Goal: Transaction & Acquisition: Register for event/course

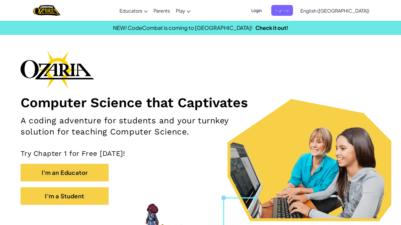
click at [265, 11] on span "Login" at bounding box center [257, 10] width 18 height 11
click at [265, 9] on span "Login" at bounding box center [257, 10] width 18 height 11
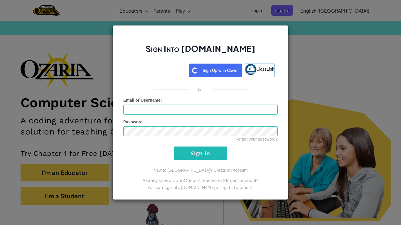
click at [320, 58] on div "Sign Into Ozaria.com ClassLink or Unknown Error Email or Username : Password Fo…" at bounding box center [200, 112] width 401 height 225
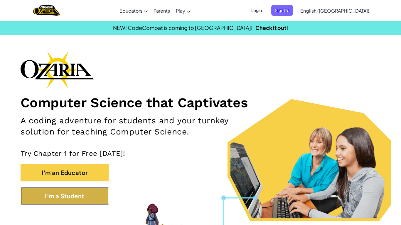
click at [58, 201] on button "I'm a Student" at bounding box center [65, 197] width 88 height 18
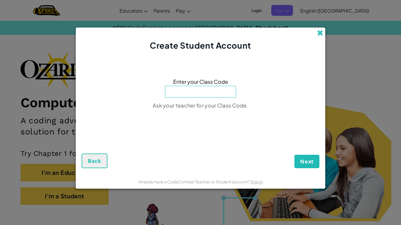
click at [322, 35] on span at bounding box center [320, 33] width 6 height 6
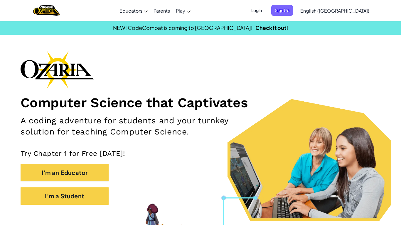
click at [265, 12] on span "Login" at bounding box center [257, 10] width 18 height 11
